Goal: Task Accomplishment & Management: Manage account settings

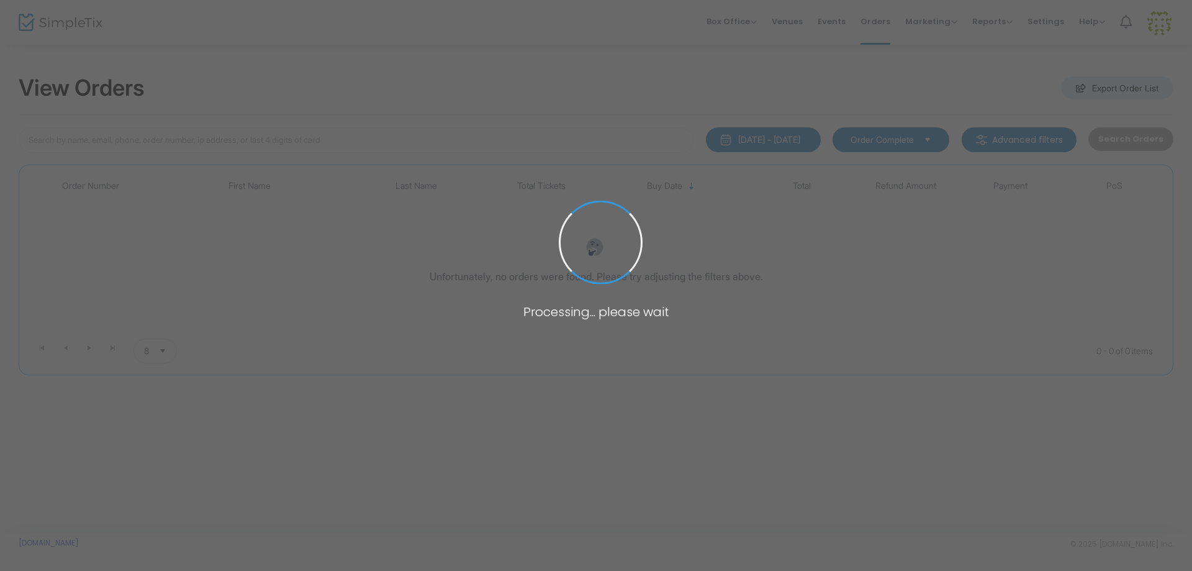
type input "[PERSON_NAME]"
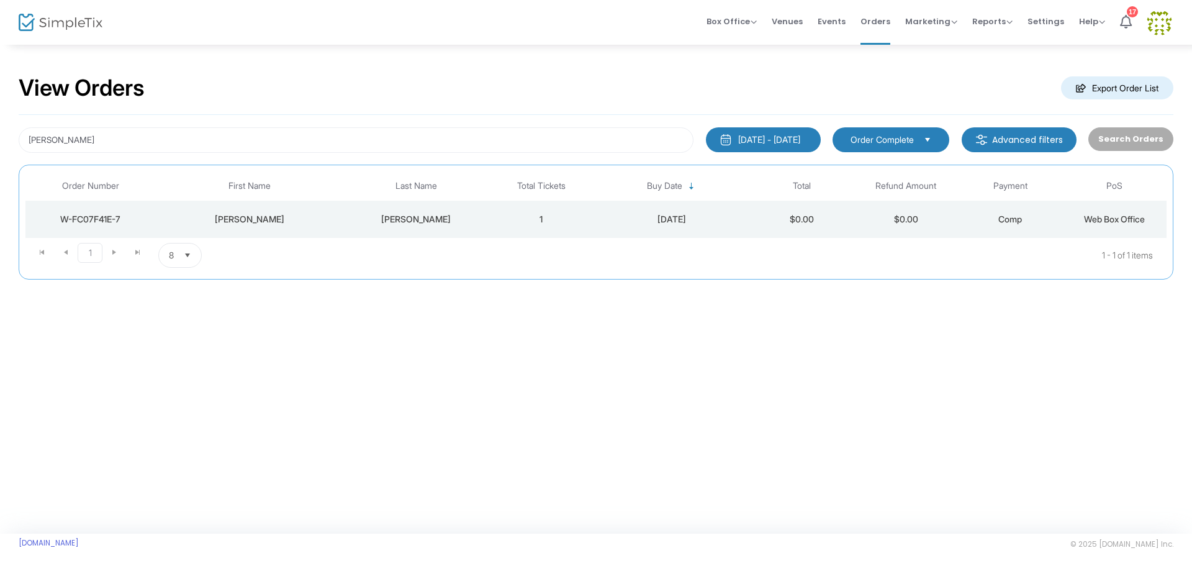
click at [494, 212] on td "1" at bounding box center [541, 219] width 104 height 37
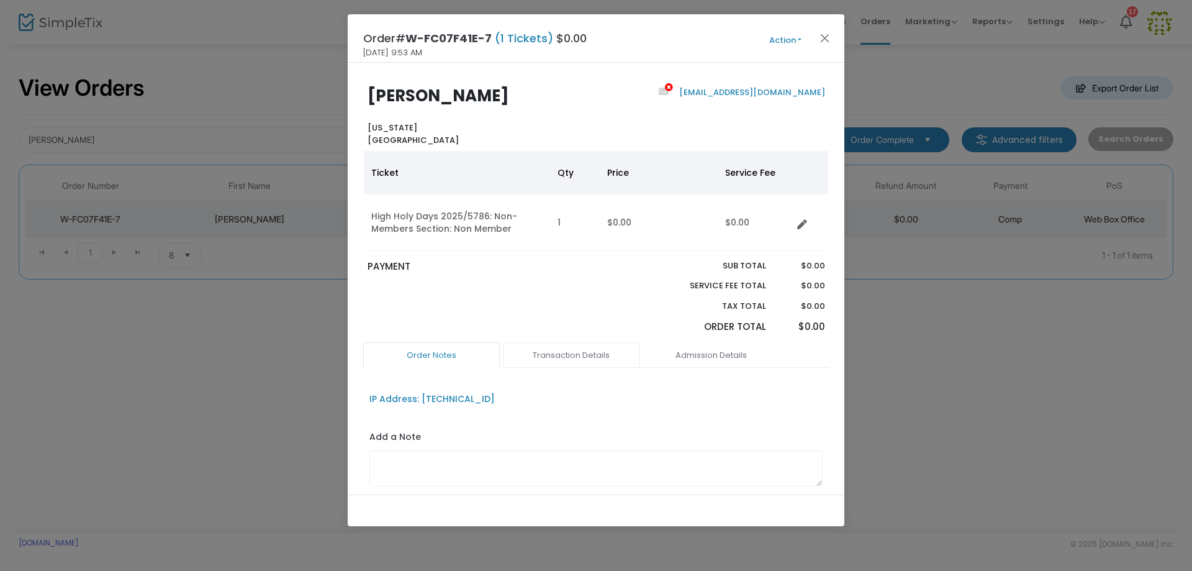
click at [556, 358] on link "Transaction Details" at bounding box center [571, 355] width 137 height 26
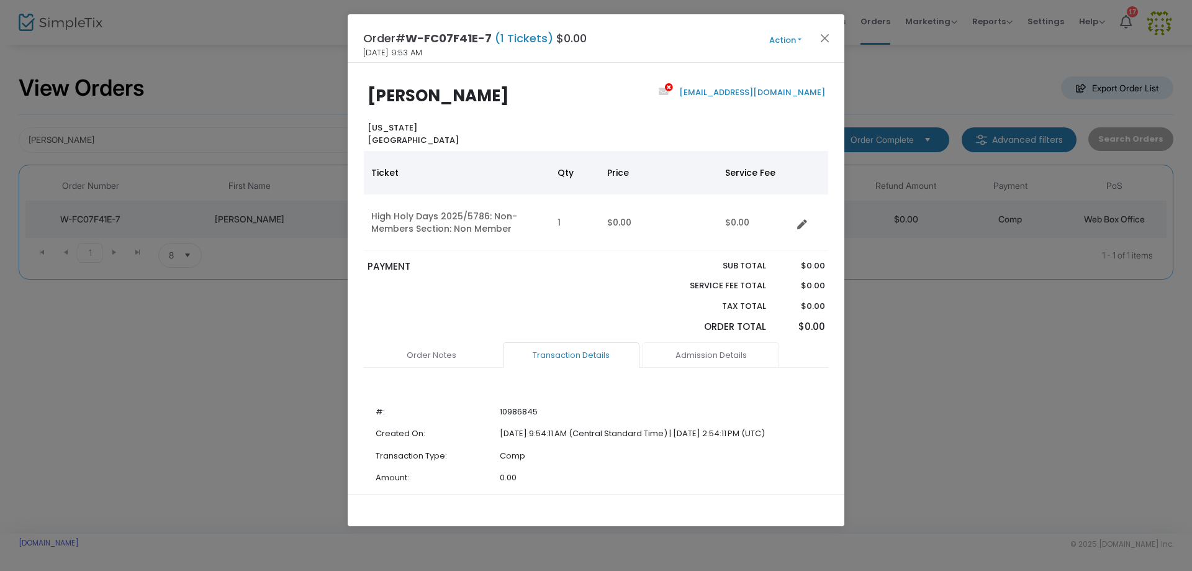
click at [731, 364] on link "Admission Details" at bounding box center [711, 355] width 137 height 26
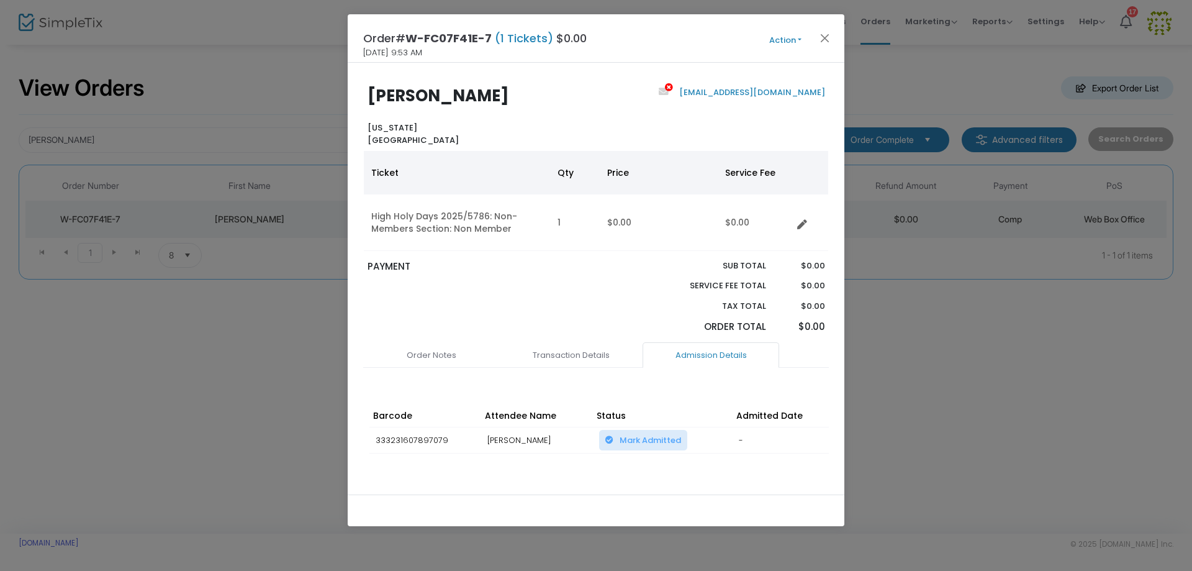
click at [772, 45] on button "Action" at bounding box center [785, 41] width 75 height 14
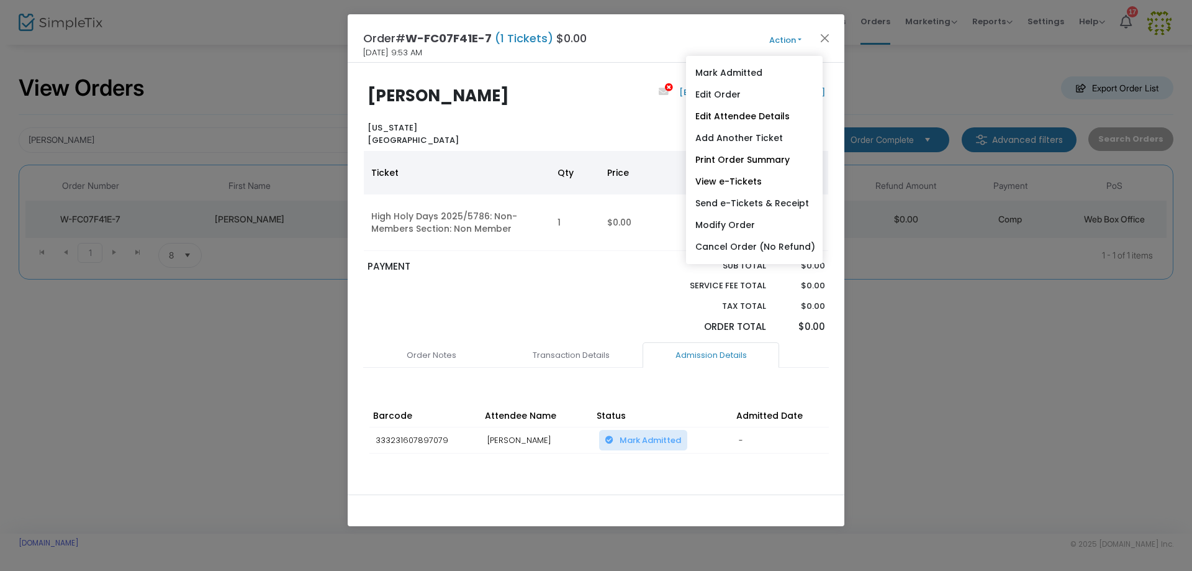
click at [787, 473] on div "Barcode Attendee Name Status Admitted Date Scan Details Change Expiration Date …" at bounding box center [596, 441] width 466 height 99
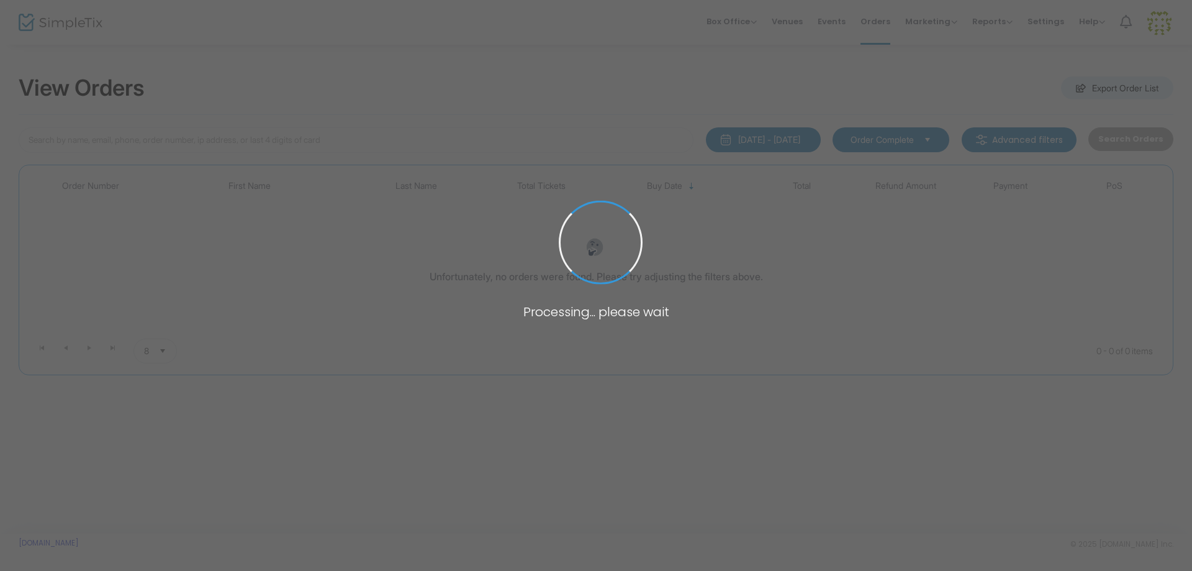
type input "[PERSON_NAME]"
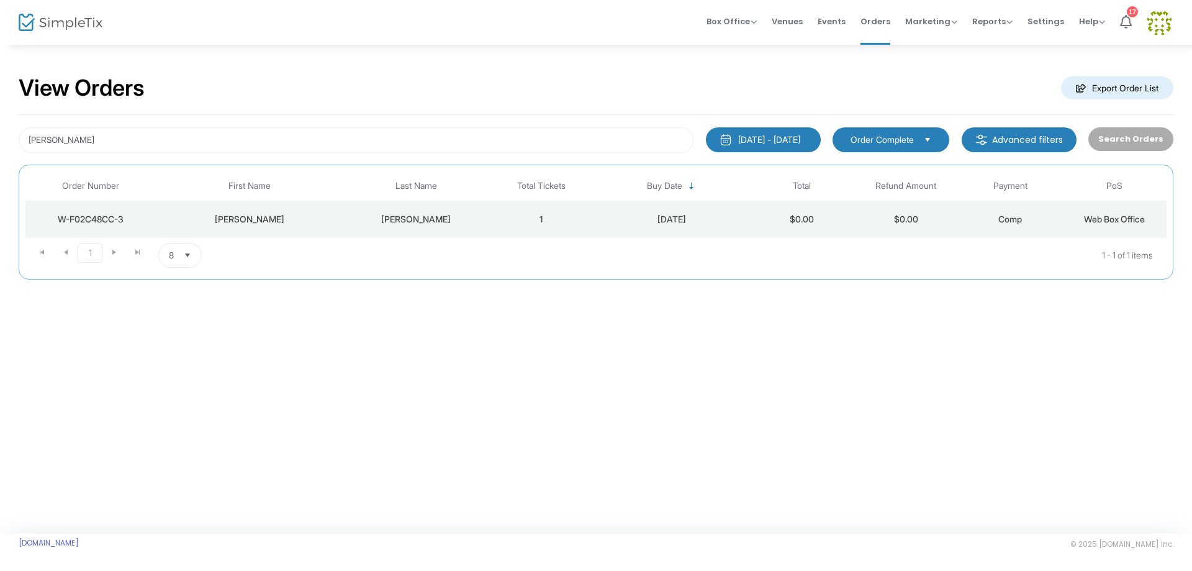
click at [373, 213] on div "[PERSON_NAME]" at bounding box center [416, 219] width 140 height 12
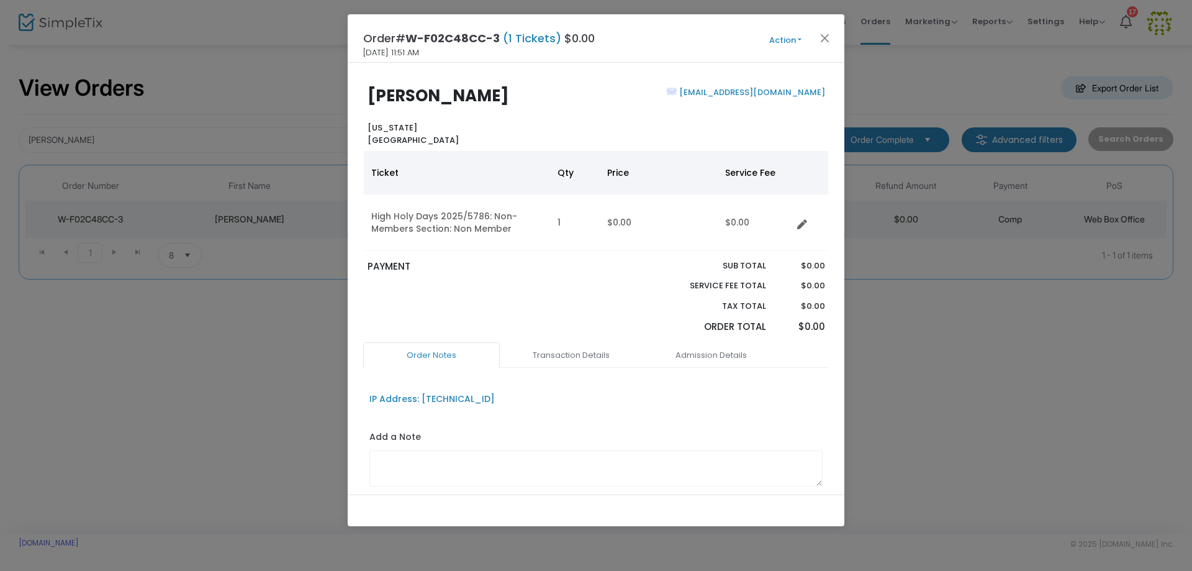
click at [776, 41] on button "Action" at bounding box center [785, 41] width 75 height 14
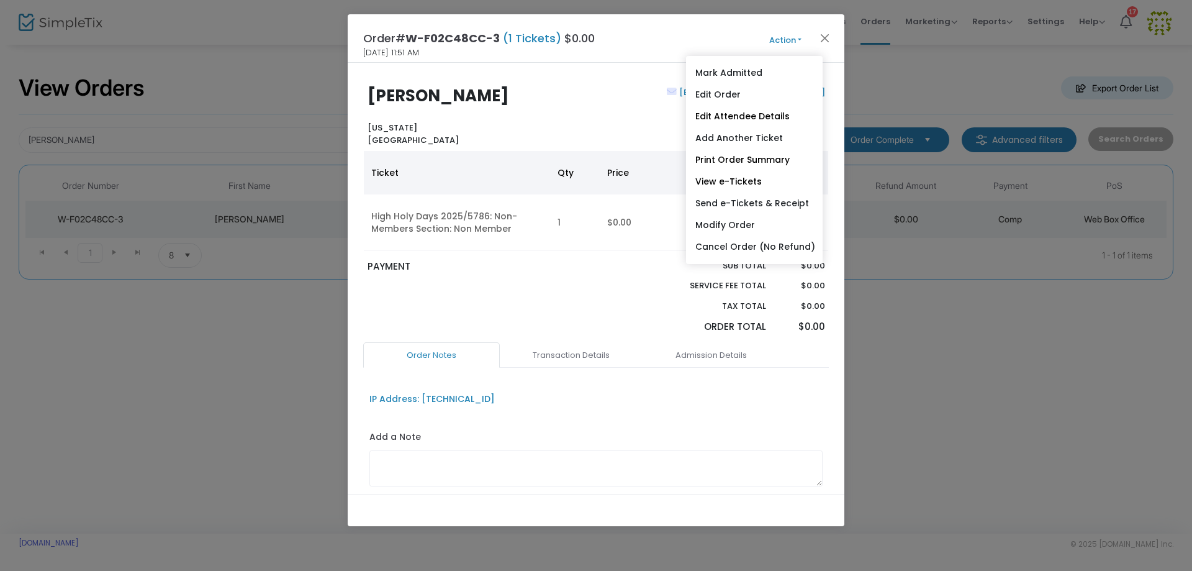
click at [745, 183] on link "View e-Tickets" at bounding box center [754, 182] width 137 height 22
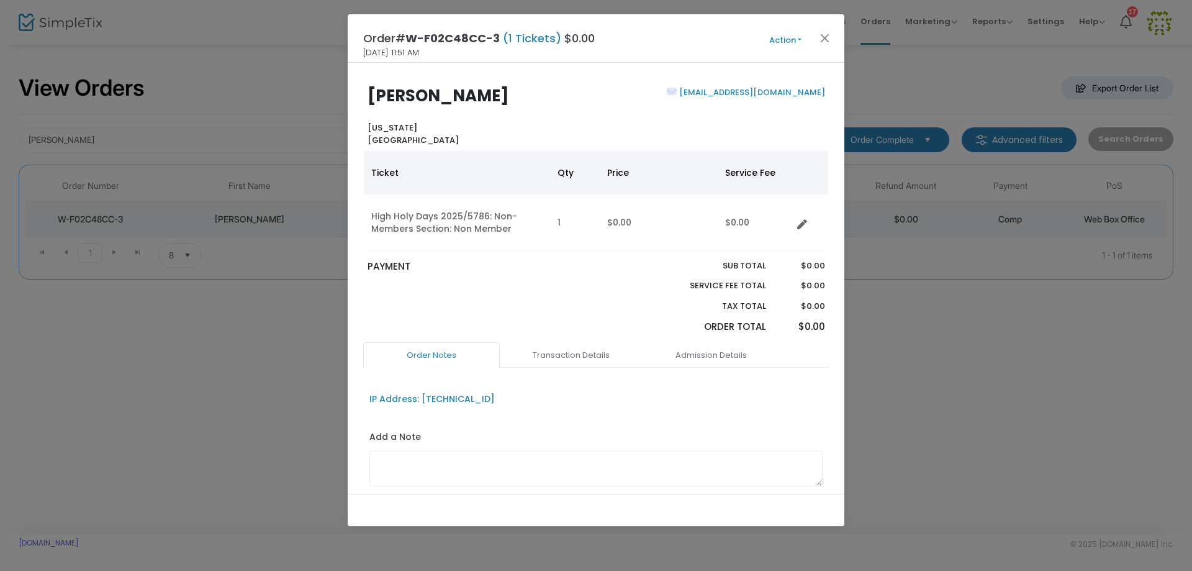
click at [1028, 368] on ngb-modal-window "Order# W-F02C48CC-3 (1 Tickets) $0.00 [DATE] 11:51 AM Action Mark Admitted Edit…" at bounding box center [596, 285] width 1192 height 571
